Goal: Task Accomplishment & Management: Use online tool/utility

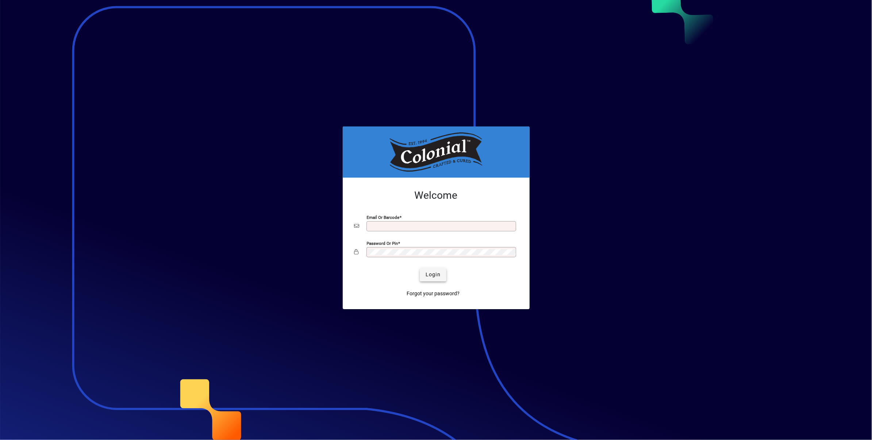
type input "**********"
click at [437, 277] on span "Login" at bounding box center [433, 275] width 15 height 8
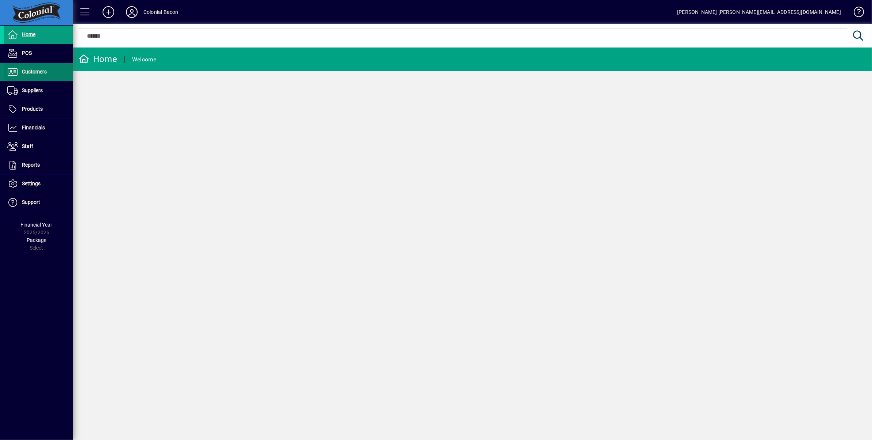
click at [41, 71] on span "Customers" at bounding box center [34, 72] width 25 height 6
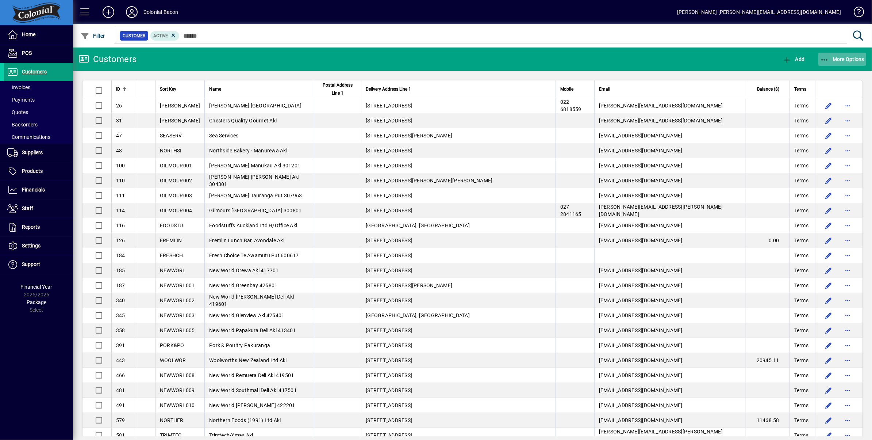
click at [840, 58] on span "More Options" at bounding box center [843, 59] width 45 height 6
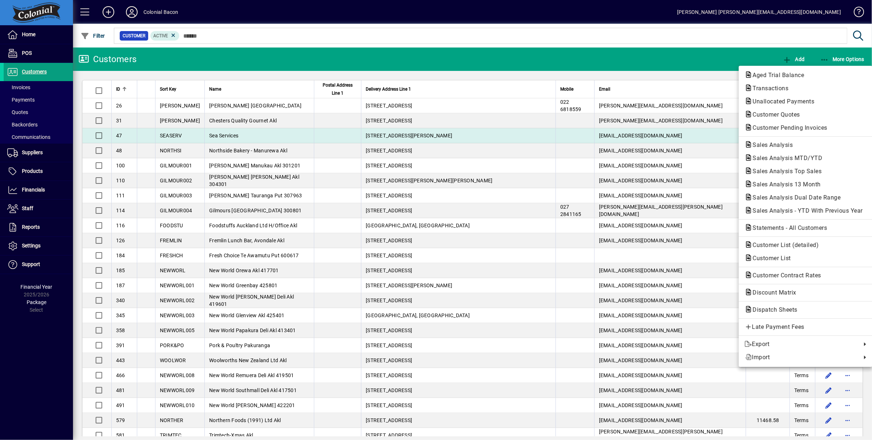
click at [797, 129] on span "Customer Pending Invoices" at bounding box center [788, 127] width 87 height 7
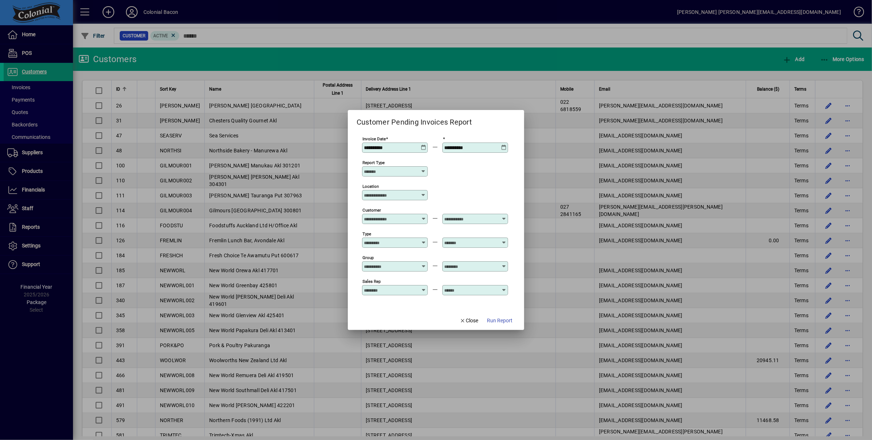
click at [495, 319] on span "Run Report" at bounding box center [500, 321] width 26 height 8
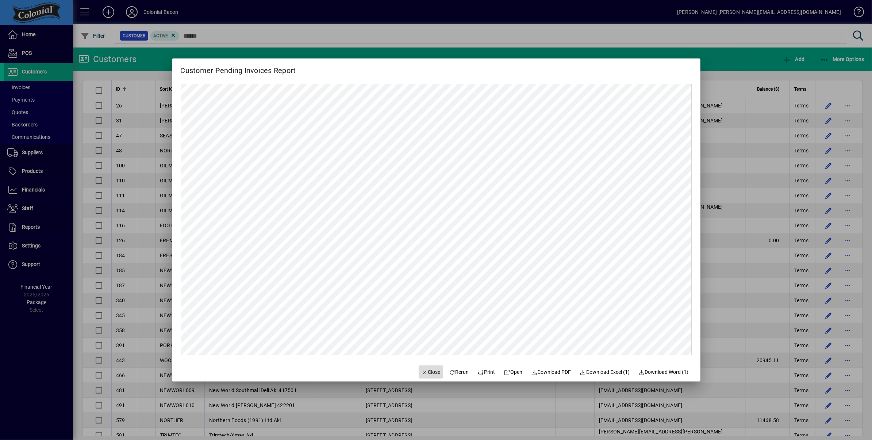
click at [429, 370] on span "Close" at bounding box center [431, 372] width 19 height 8
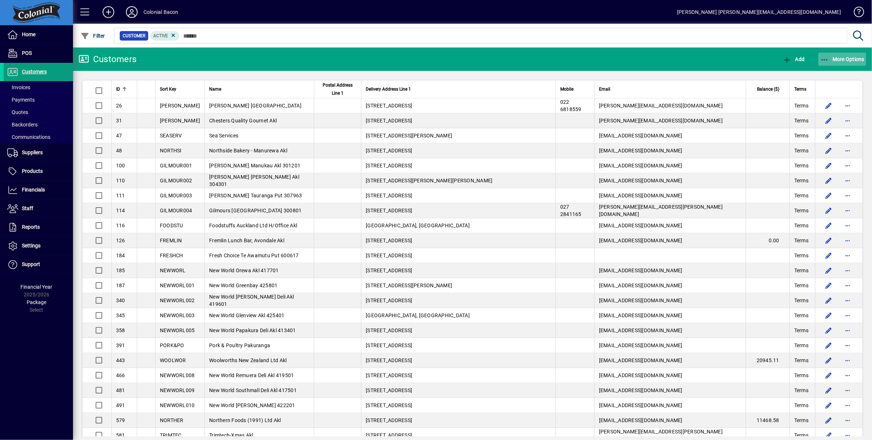
click at [847, 58] on span "More Options" at bounding box center [843, 59] width 45 height 6
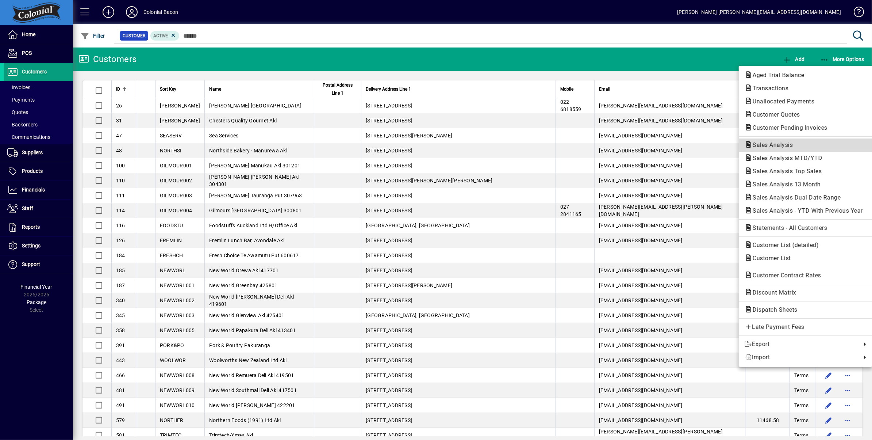
click at [777, 146] on span "Sales Analysis" at bounding box center [771, 144] width 52 height 7
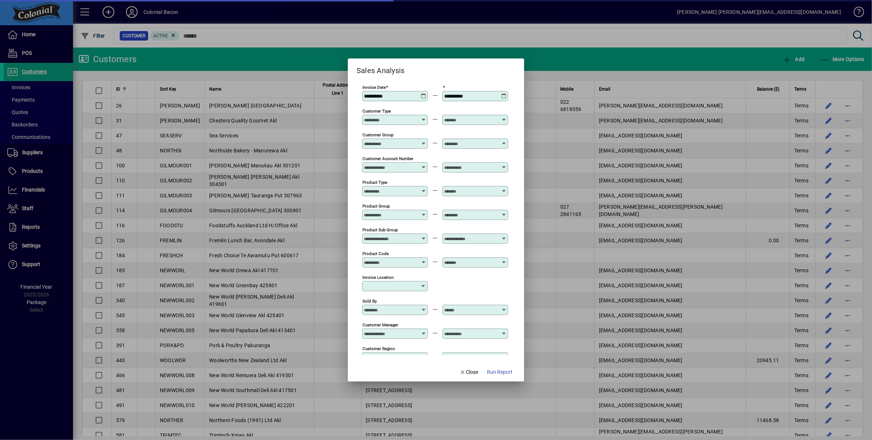
type input "**********"
click at [501, 370] on span "Run Report" at bounding box center [500, 372] width 26 height 8
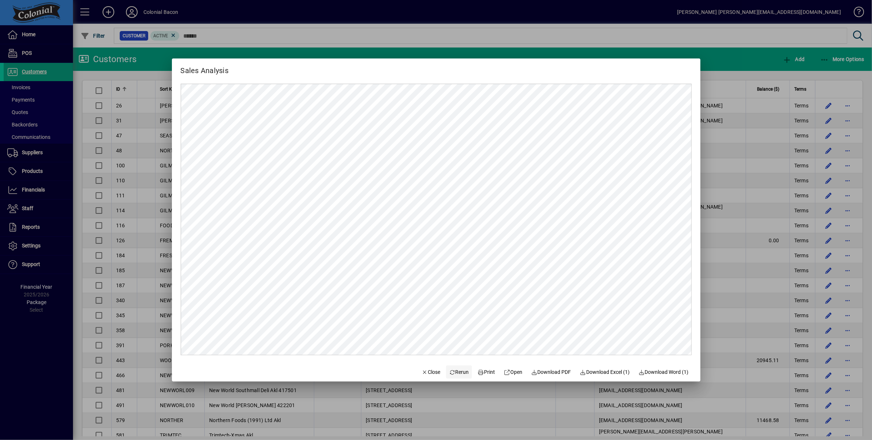
click at [451, 371] on span "Rerun" at bounding box center [459, 372] width 20 height 8
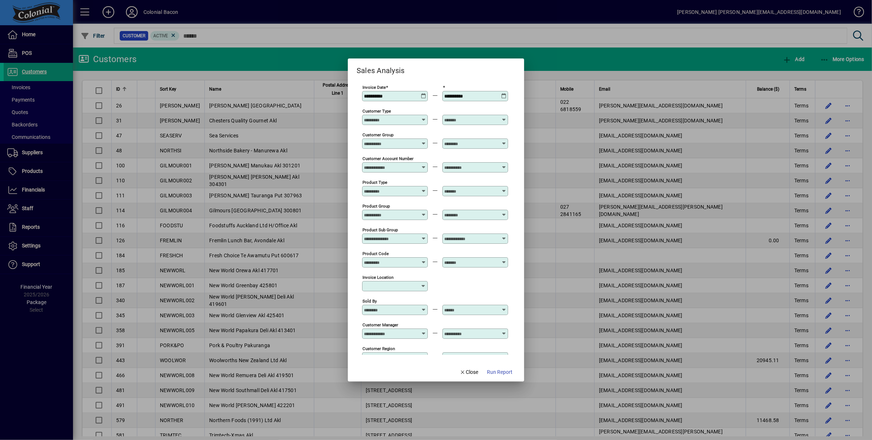
type input "**********"
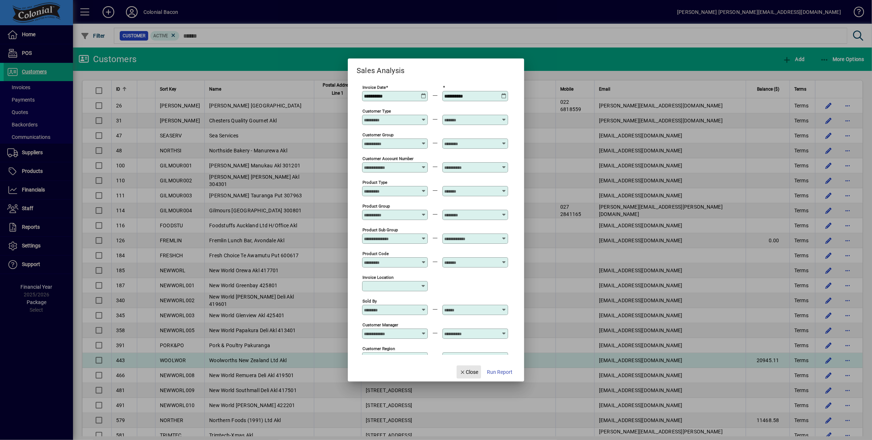
drag, startPoint x: 472, startPoint y: 374, endPoint x: 498, endPoint y: 351, distance: 35.2
click at [472, 374] on span "Close" at bounding box center [469, 372] width 19 height 8
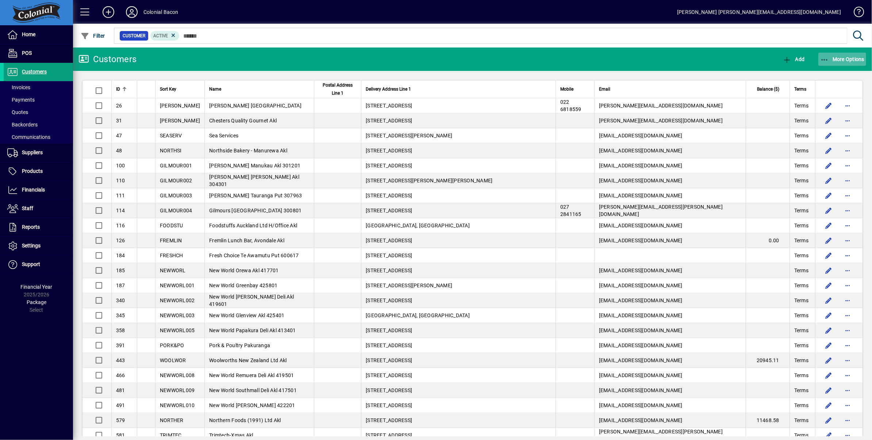
click at [848, 62] on span "More Options" at bounding box center [843, 59] width 45 height 6
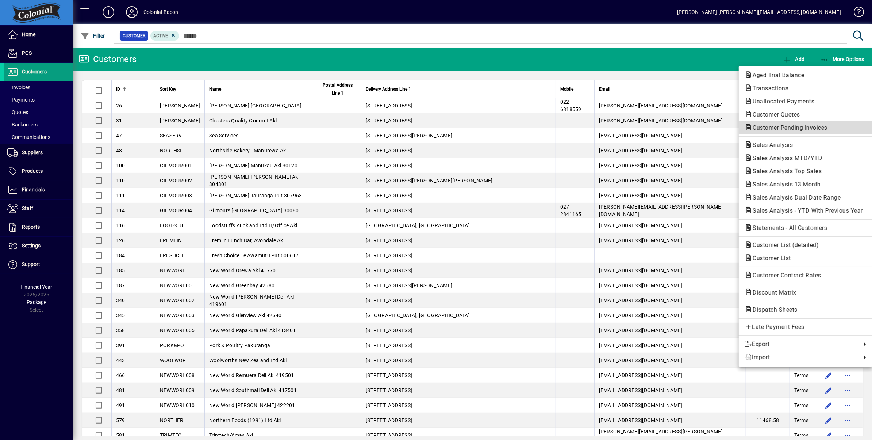
click at [797, 132] on span "Customer Pending Invoices" at bounding box center [806, 127] width 122 height 9
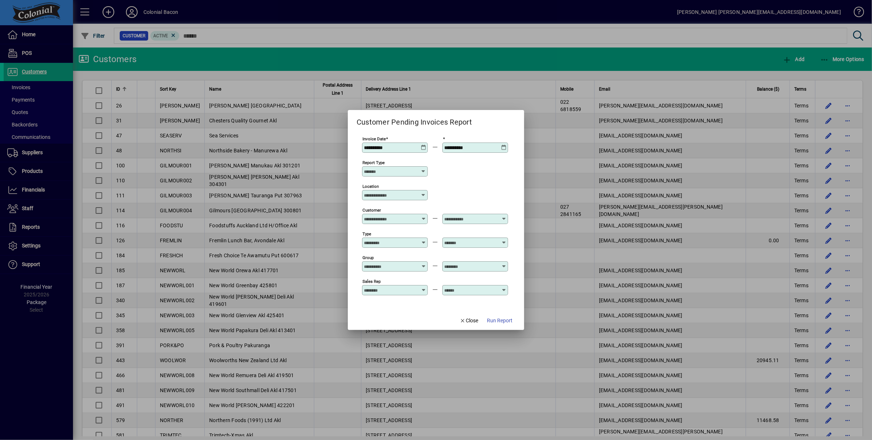
click at [502, 145] on icon at bounding box center [503, 145] width 5 height 0
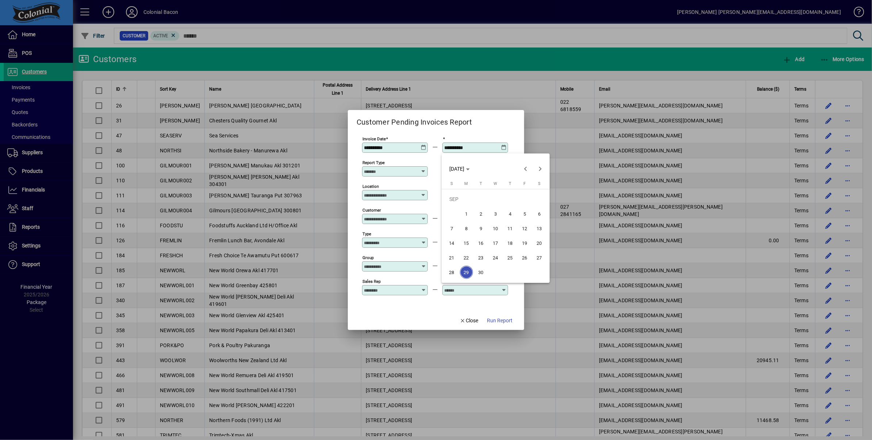
click at [483, 274] on span "30" at bounding box center [481, 271] width 13 height 13
type input "**********"
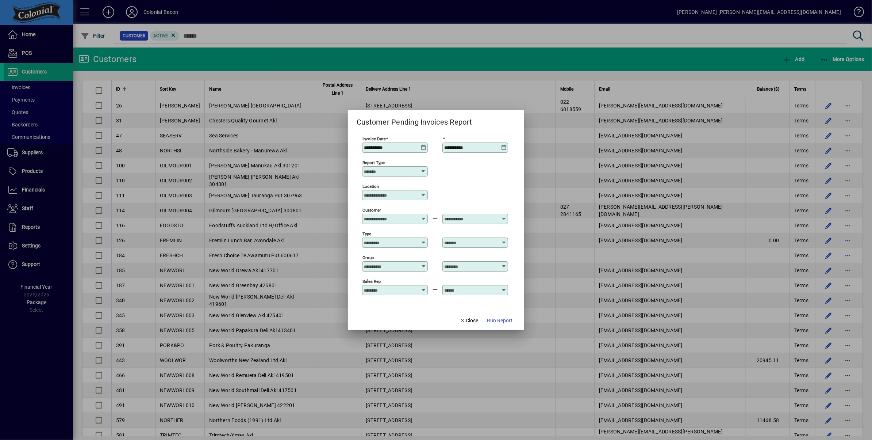
click at [506, 317] on span "Run Report" at bounding box center [500, 321] width 26 height 8
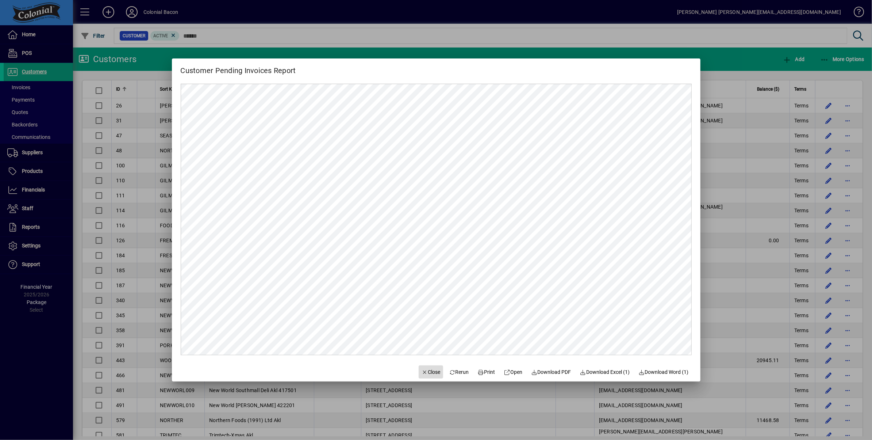
click at [430, 374] on span "Close" at bounding box center [431, 372] width 19 height 8
